Goal: Information Seeking & Learning: Learn about a topic

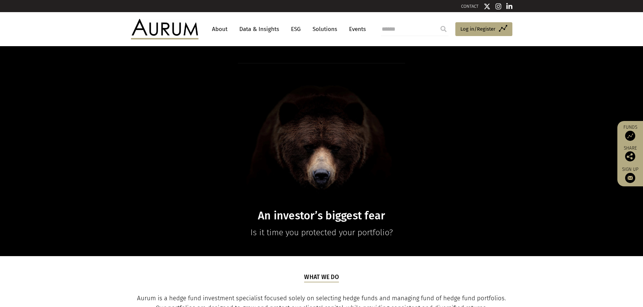
drag, startPoint x: 924, startPoint y: 2, endPoint x: 99, endPoint y: 34, distance: 825.5
click at [99, 34] on header "About Data & Insights ESG Solutions Events Access Funds Log in/Register Sign ou…" at bounding box center [321, 29] width 643 height 34
click at [255, 30] on link "Data & Insights" at bounding box center [259, 29] width 47 height 12
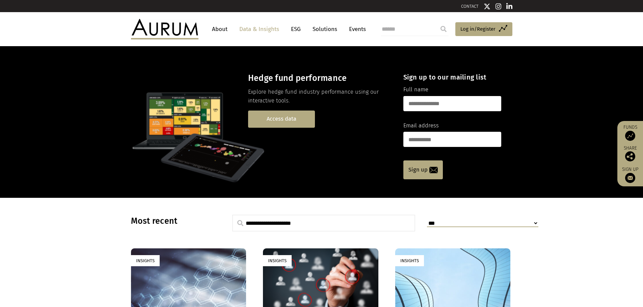
click at [272, 119] on link "Access data" at bounding box center [281, 119] width 67 height 17
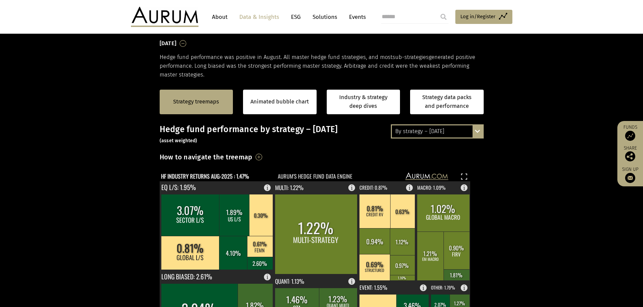
scroll to position [135, 0]
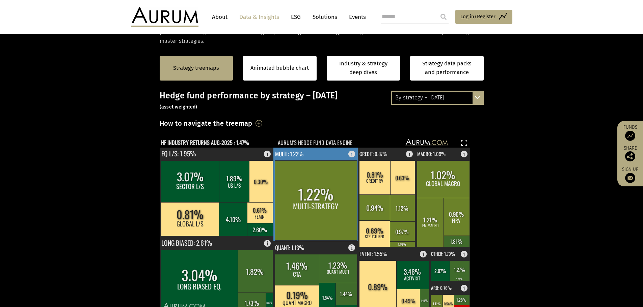
click at [318, 202] on rect at bounding box center [316, 201] width 82 height 80
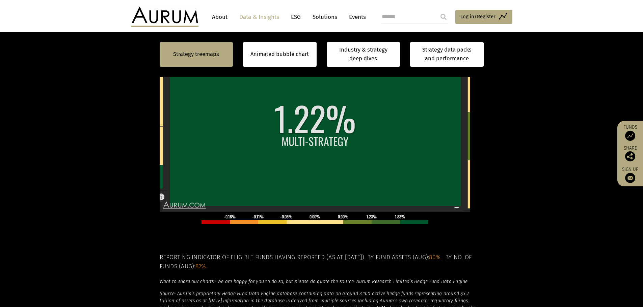
scroll to position [270, 0]
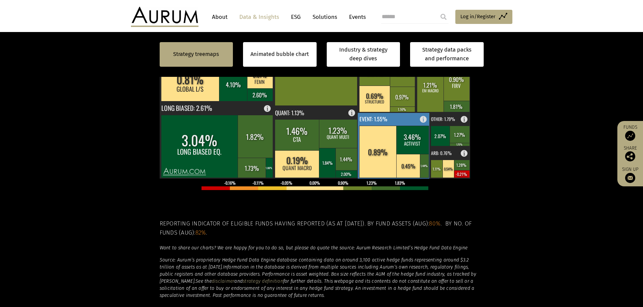
click at [385, 151] on rect at bounding box center [378, 152] width 38 height 52
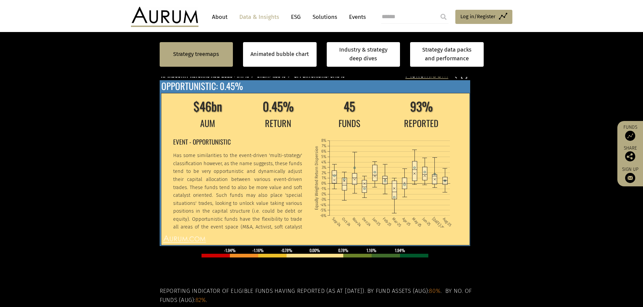
scroll to position [169, 0]
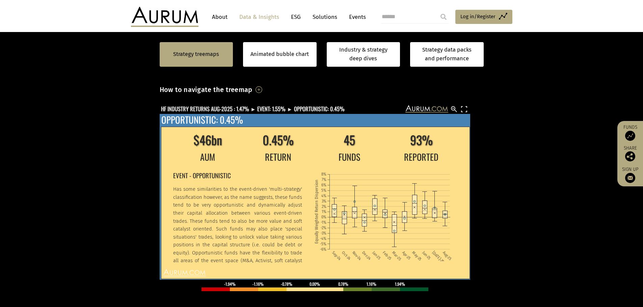
click at [386, 155] on td "REPORTED" at bounding box center [421, 157] width 72 height 14
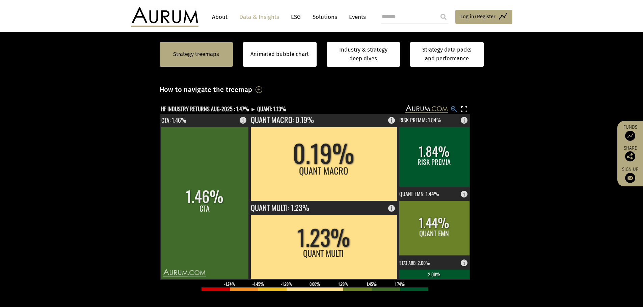
click at [453, 108] on rect at bounding box center [454, 109] width 8 height 8
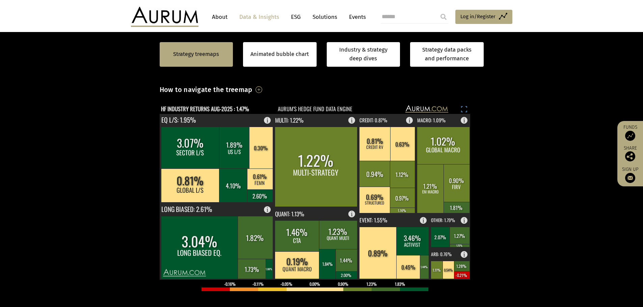
click at [463, 109] on rect at bounding box center [464, 109] width 8 height 8
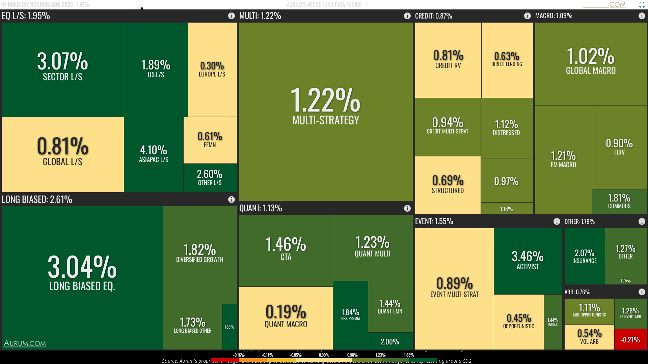
click at [642, 2] on rect at bounding box center [642, 5] width 8 height 8
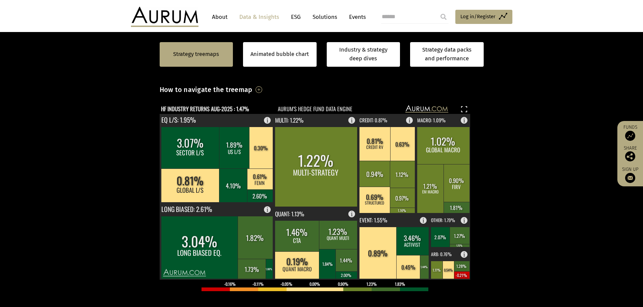
click at [252, 91] on h3 "How to navigate the treemap" at bounding box center [206, 89] width 93 height 11
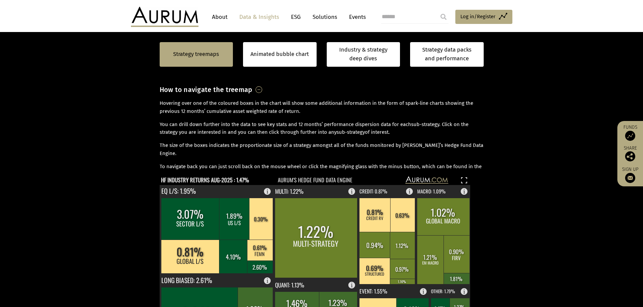
click at [252, 91] on h3 "How to navigate the treemap" at bounding box center [206, 89] width 93 height 11
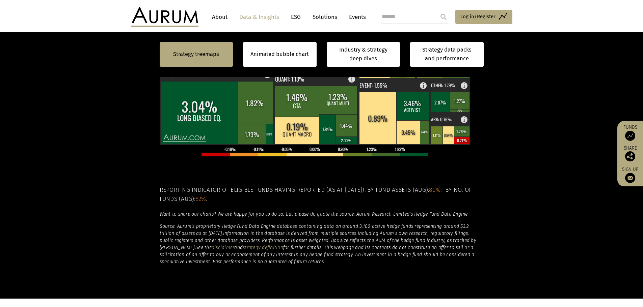
scroll to position [337, 0]
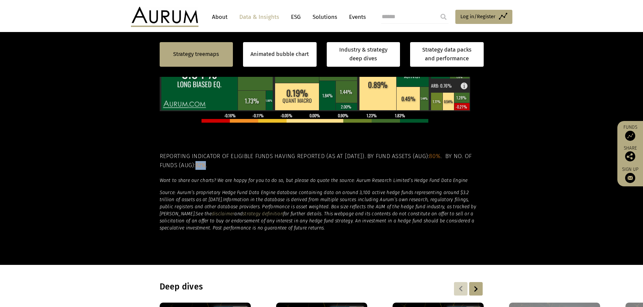
drag, startPoint x: 206, startPoint y: 165, endPoint x: 216, endPoint y: 165, distance: 9.5
click at [206, 165] on span "82%" at bounding box center [200, 165] width 11 height 7
drag, startPoint x: 296, startPoint y: 171, endPoint x: 373, endPoint y: 167, distance: 77.0
click at [297, 171] on div "Hedge fund performance by strategy – August 2025 (asset weighted) How to naviga…" at bounding box center [322, 59] width 324 height 343
